Goal: Task Accomplishment & Management: Use online tool/utility

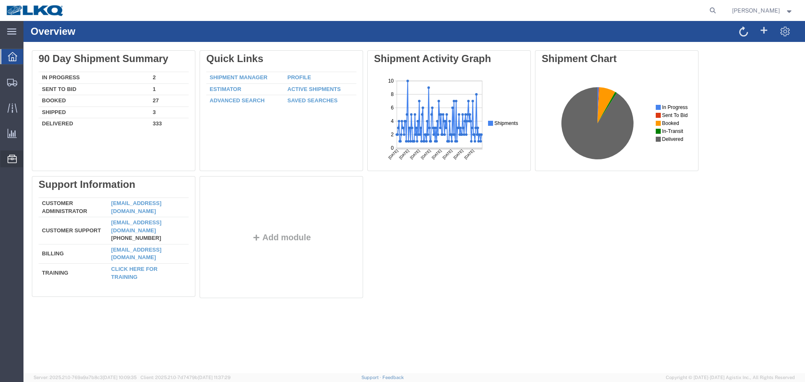
click at [0, 0] on span "Location Appointment" at bounding box center [0, 0] width 0 height 0
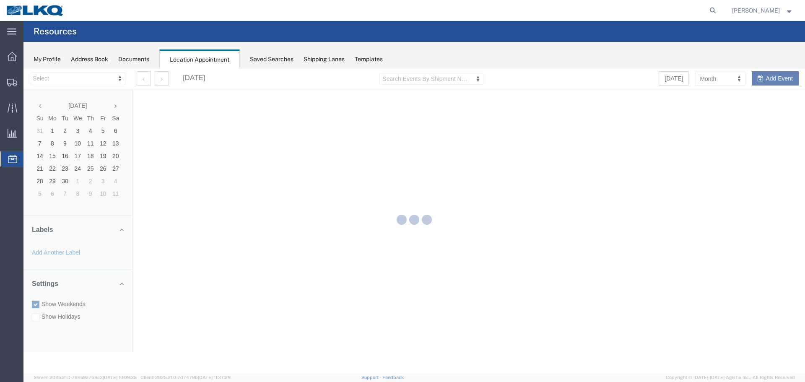
select select "28018"
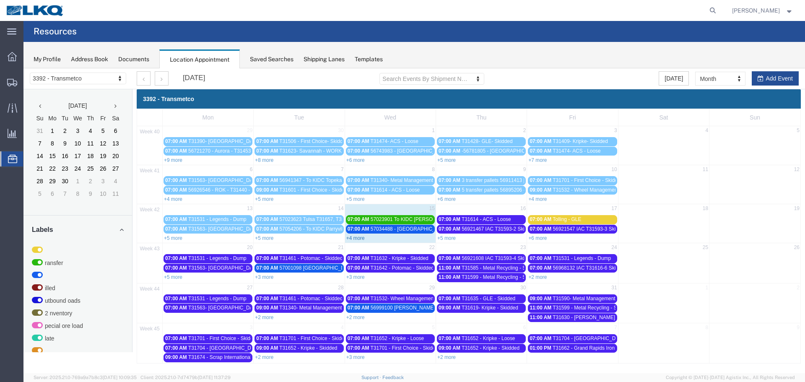
click at [357, 240] on link "+4 more" at bounding box center [356, 238] width 18 height 6
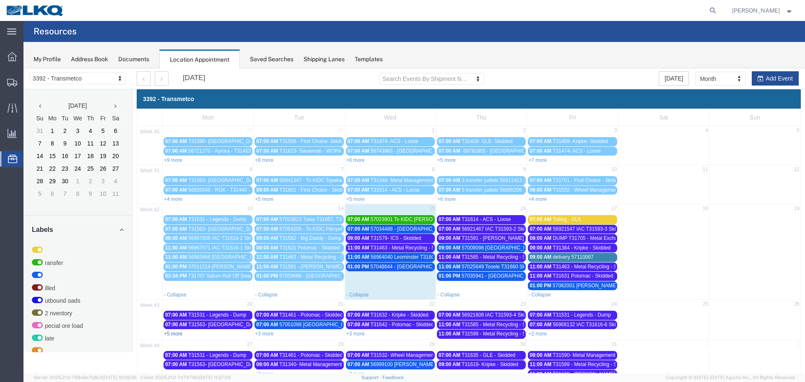
click at [180, 333] on link "+5 more" at bounding box center [173, 334] width 18 height 6
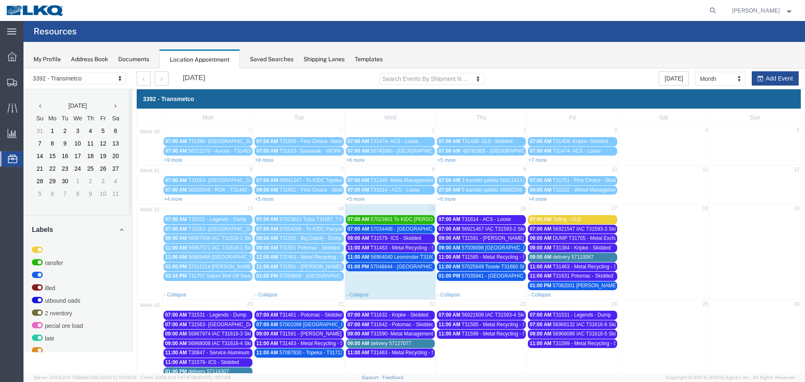
click at [422, 218] on span "57023901 To KIDC [PERSON_NAME] T31656 Skidded" at bounding box center [432, 219] width 122 height 6
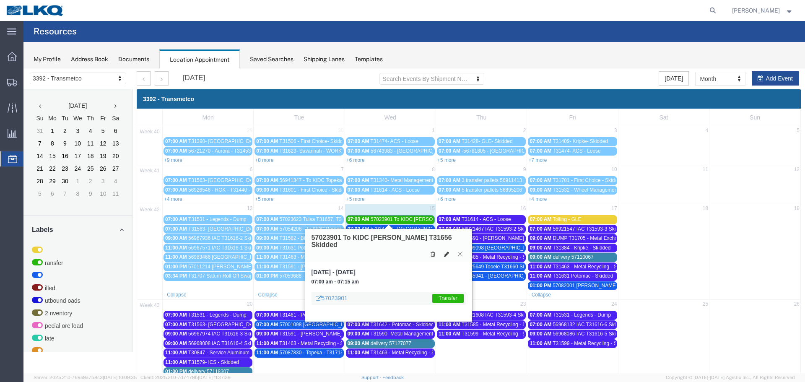
drag, startPoint x: 446, startPoint y: 248, endPoint x: 418, endPoint y: 253, distance: 27.6
click at [446, 251] on icon at bounding box center [446, 254] width 5 height 6
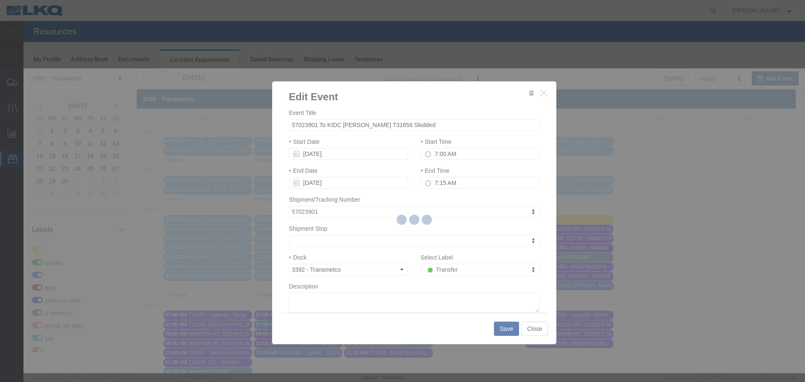
select select
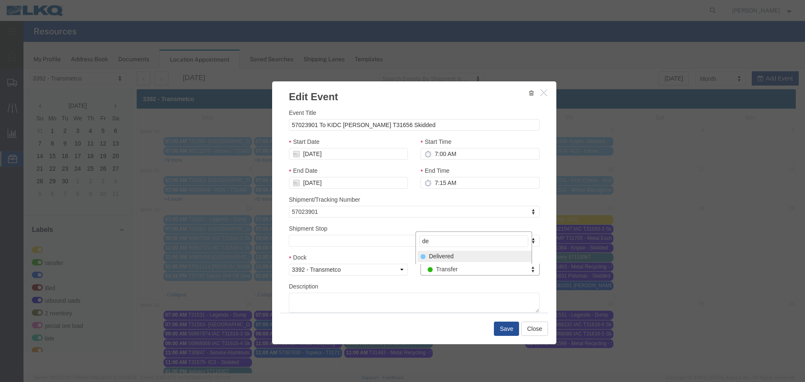
type input "de"
select select "40"
click at [511, 331] on button "Save" at bounding box center [506, 329] width 25 height 14
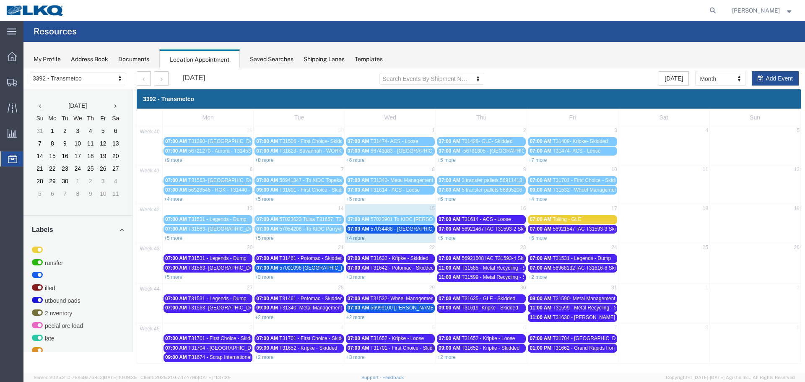
click at [351, 240] on link "+4 more" at bounding box center [356, 238] width 18 height 6
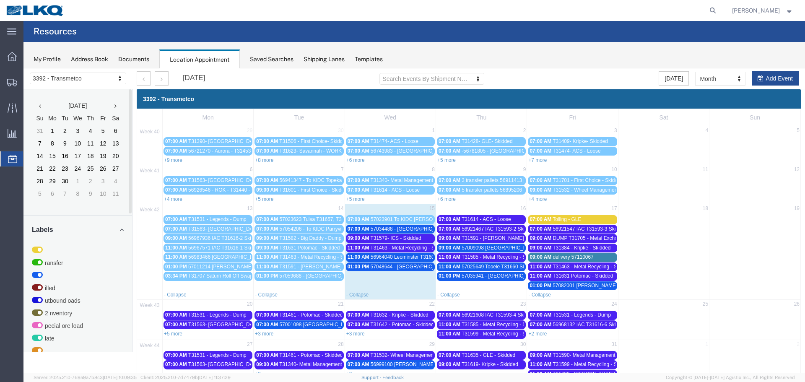
click at [404, 270] on div "01:00 PM 57048644 - [GEOGRAPHIC_DATA] - T31681 - Palletized" at bounding box center [391, 267] width 86 height 6
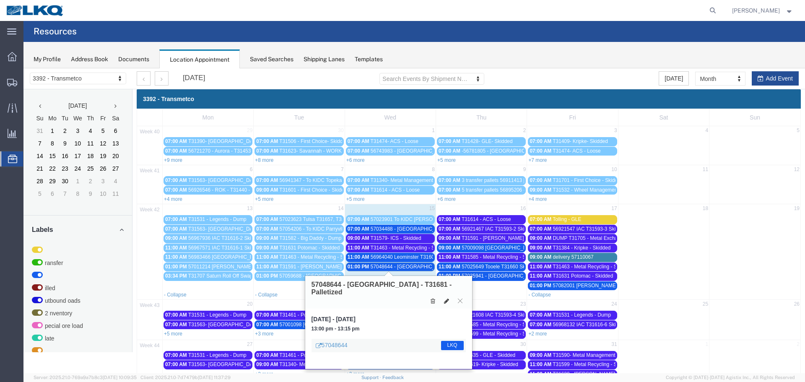
click at [448, 298] on icon at bounding box center [446, 301] width 5 height 6
select select "100"
select select "1"
select select "22"
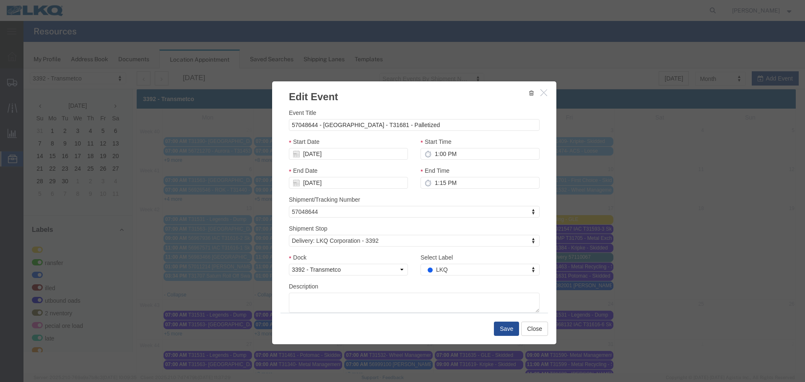
drag, startPoint x: 480, startPoint y: 341, endPoint x: 456, endPoint y: 273, distance: 72.3
type input "de"
select select "40"
click at [498, 332] on button "Save" at bounding box center [506, 329] width 25 height 14
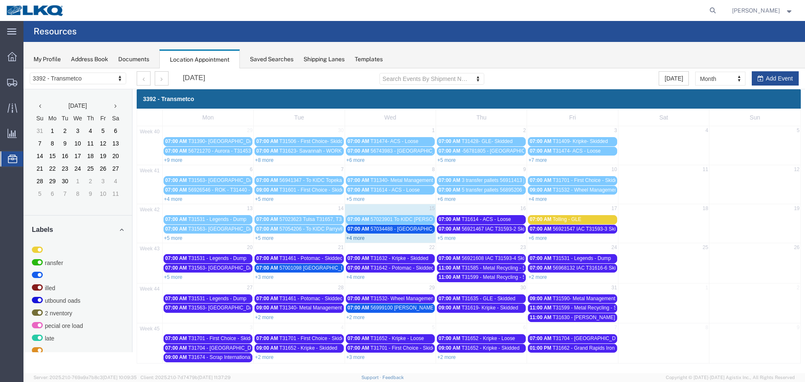
click at [360, 235] on link "+4 more" at bounding box center [356, 238] width 18 height 6
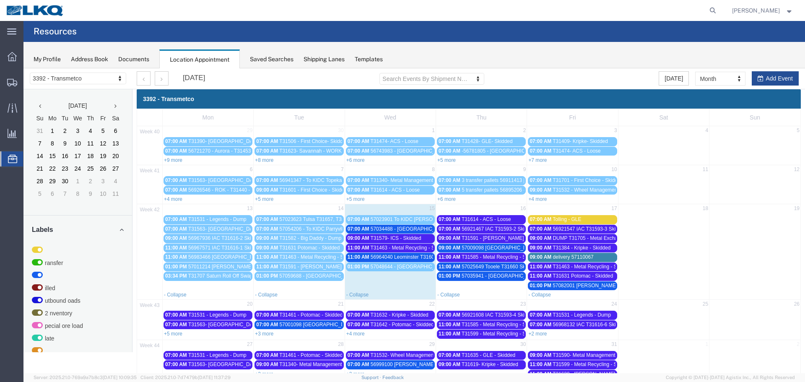
click at [400, 229] on span "57034488 - [GEOGRAPHIC_DATA] - T31661 - Palletized" at bounding box center [434, 229] width 126 height 6
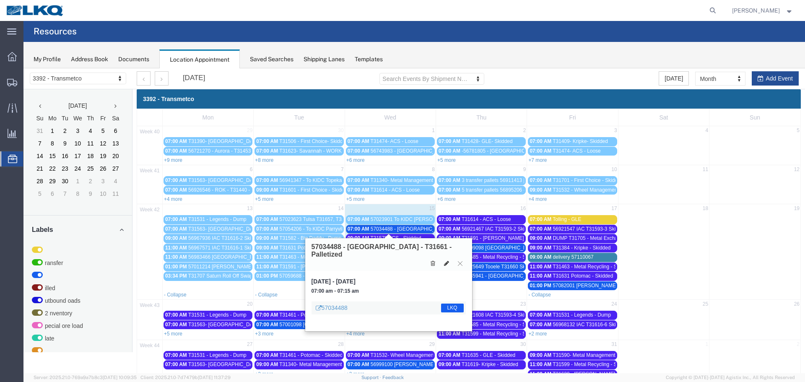
click at [446, 261] on icon at bounding box center [446, 264] width 5 height 6
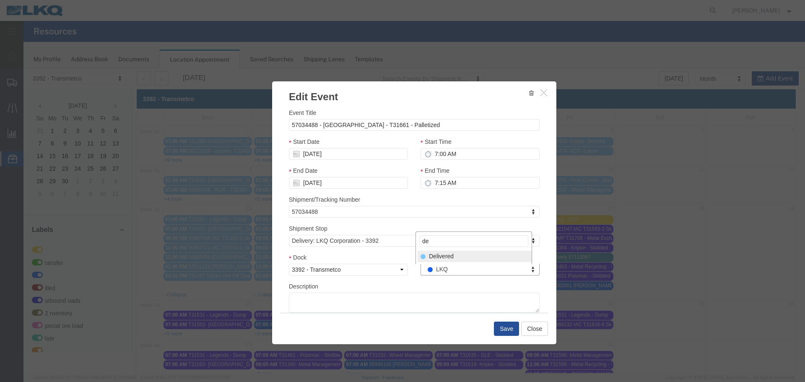
type input "de"
drag, startPoint x: 450, startPoint y: 256, endPoint x: 464, endPoint y: 274, distance: 22.8
select select "40"
click at [502, 326] on button "Save" at bounding box center [506, 329] width 25 height 14
